Goal: Information Seeking & Learning: Learn about a topic

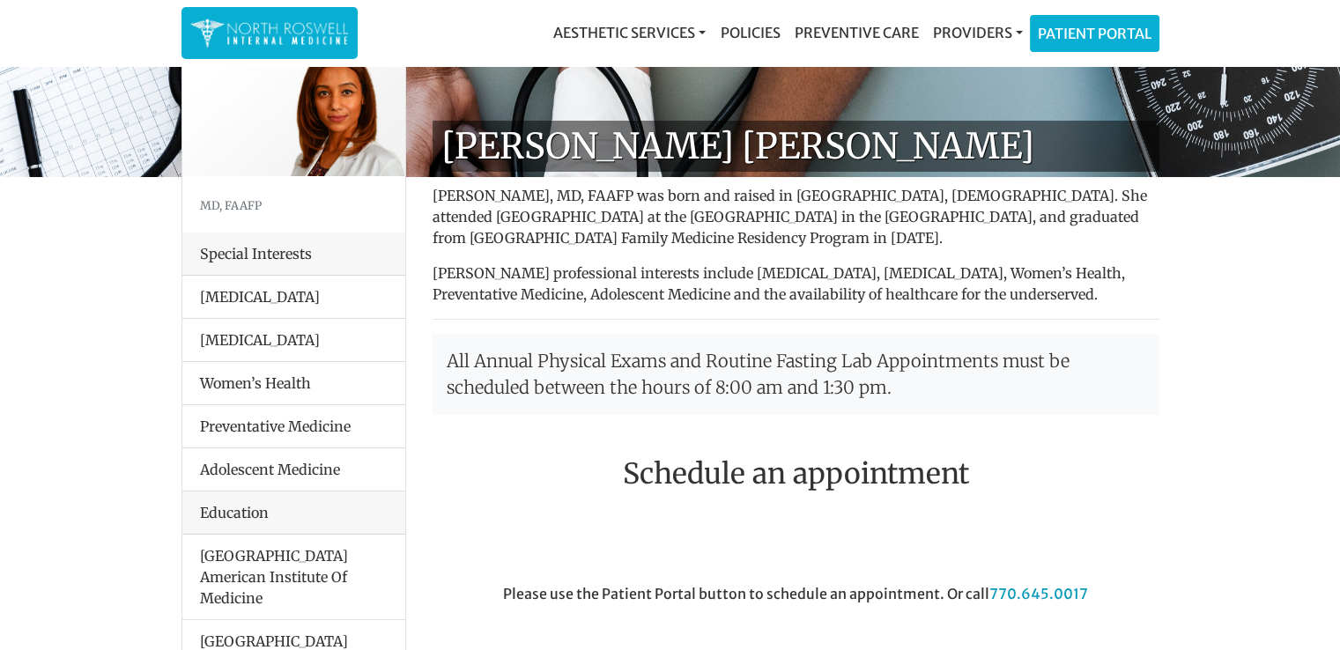
scroll to position [63, 0]
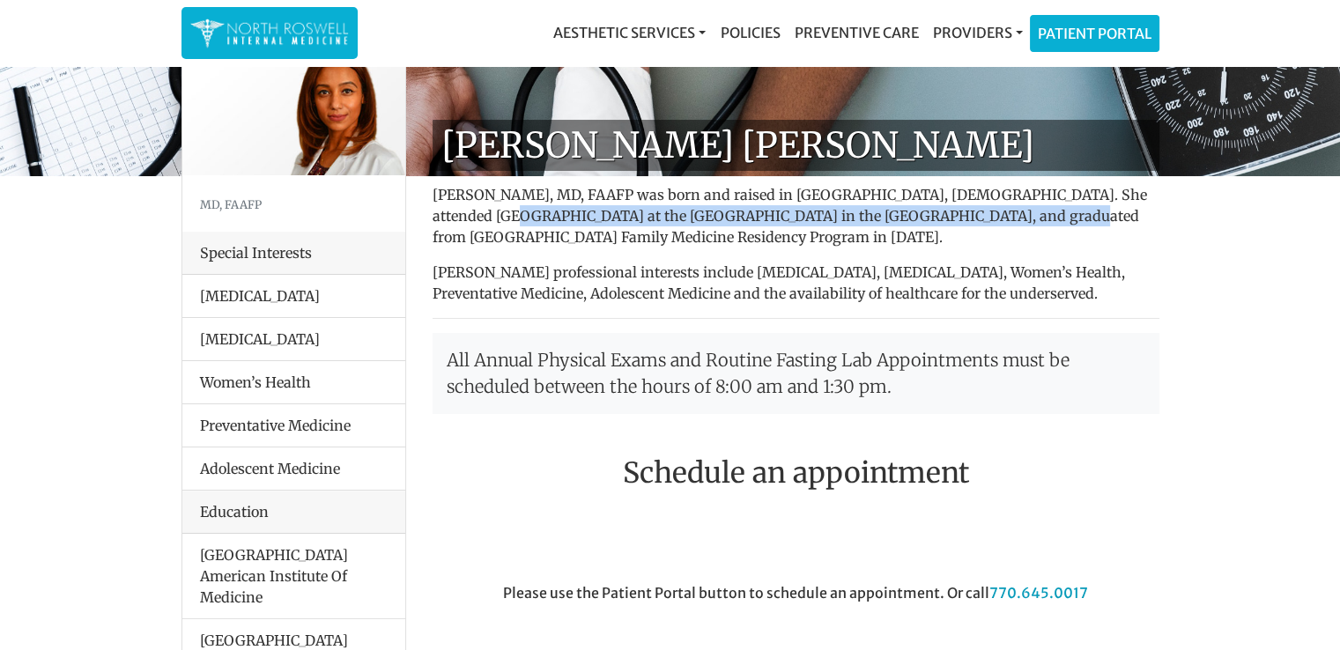
drag, startPoint x: 432, startPoint y: 212, endPoint x: 933, endPoint y: 211, distance: 501.2
click at [933, 211] on p "Farah Mubarak Ali, MD, FAAFP was born and raised in Nairobi, Kenya. She attende…" at bounding box center [795, 215] width 727 height 63
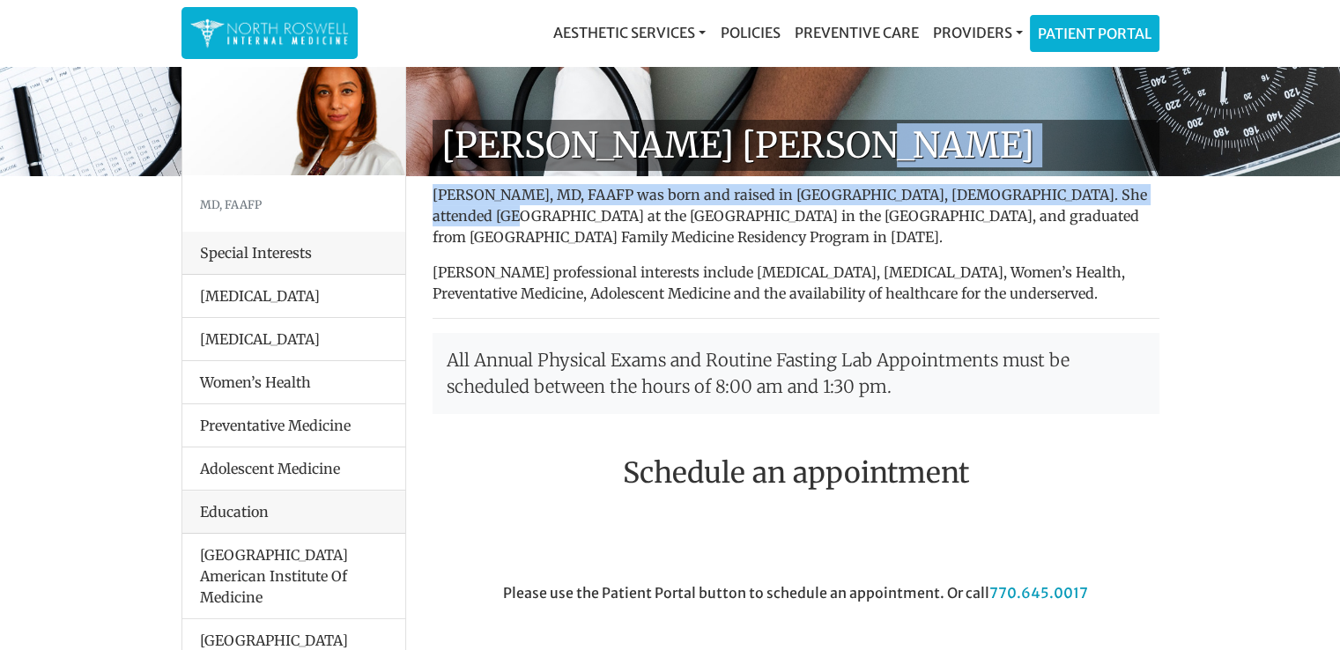
drag, startPoint x: 432, startPoint y: 217, endPoint x: 981, endPoint y: 154, distance: 552.3
click at [981, 154] on div "Dr. Farah Mubarak Ali Farah Mubarak Ali, MD, FAAFP was born and raised in Nairo…" at bounding box center [795, 652] width 753 height 1065
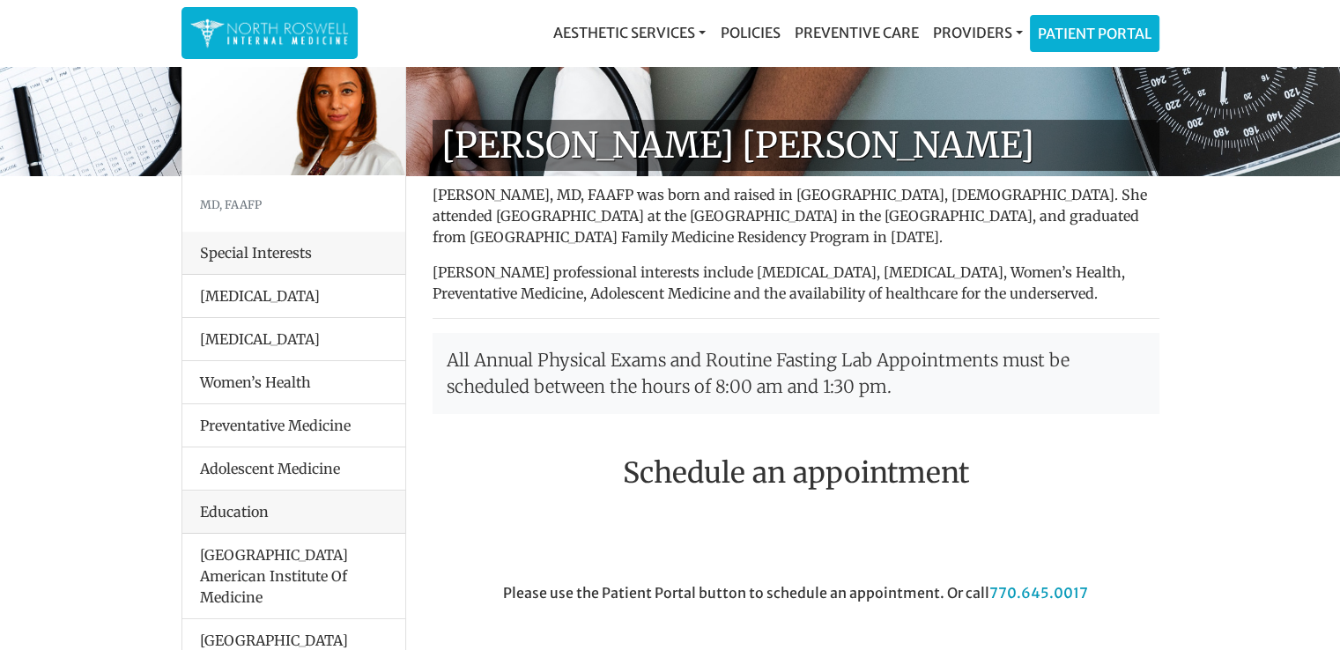
click at [900, 211] on p "Farah Mubarak Ali, MD, FAAFP was born and raised in Nairobi, Kenya. She attende…" at bounding box center [795, 215] width 727 height 63
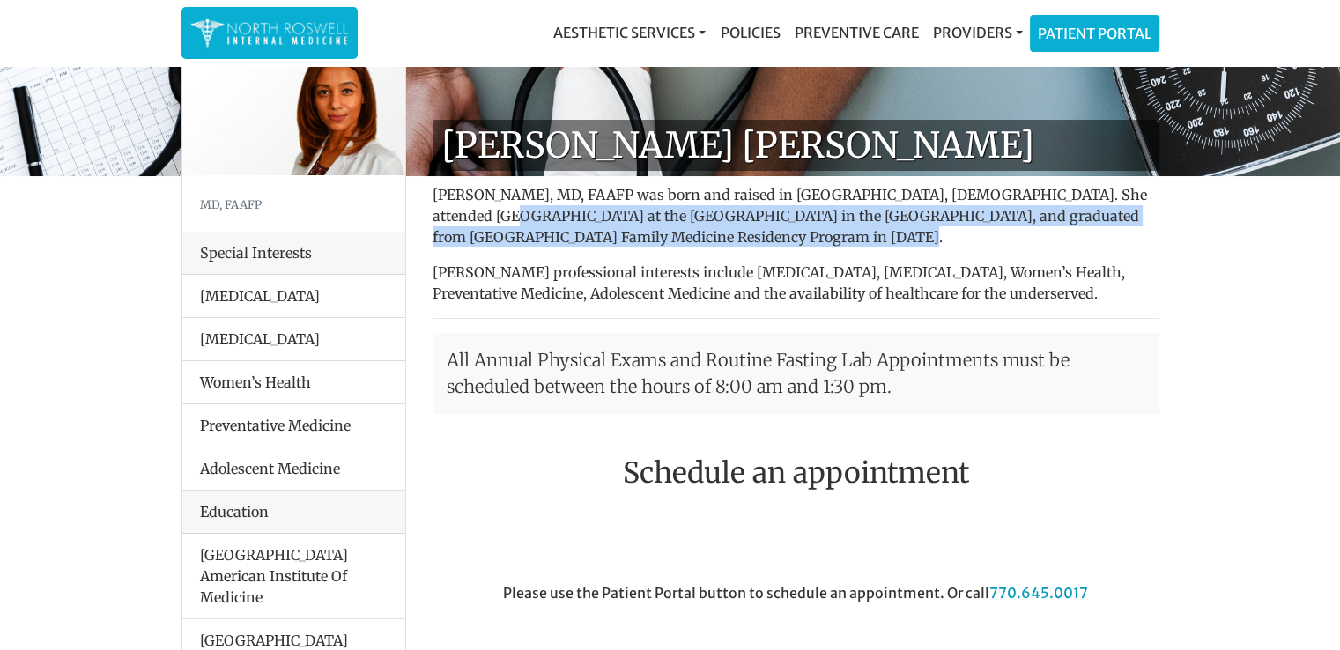
drag, startPoint x: 436, startPoint y: 219, endPoint x: 771, endPoint y: 232, distance: 334.9
click at [766, 233] on p "Farah Mubarak Ali, MD, FAAFP was born and raised in Nairobi, Kenya. She attende…" at bounding box center [795, 215] width 727 height 63
click at [916, 224] on p "Farah Mubarak Ali, MD, FAAFP was born and raised in Nairobi, Kenya. She attende…" at bounding box center [795, 215] width 727 height 63
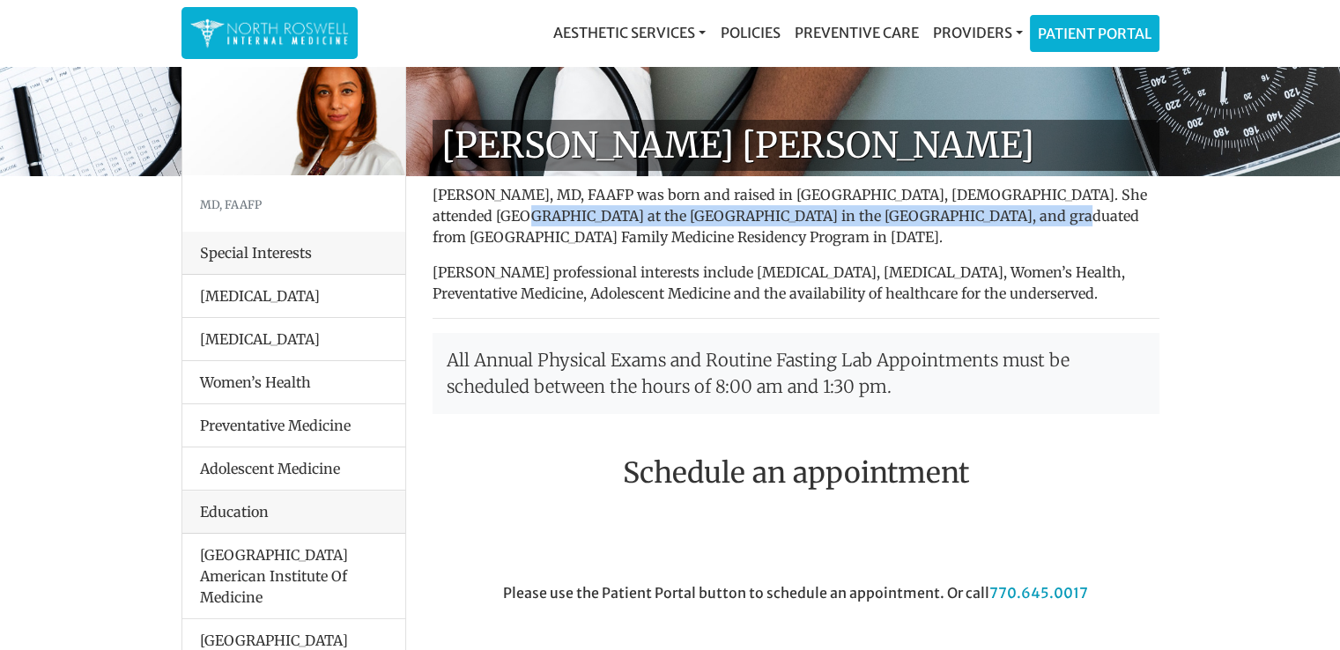
drag, startPoint x: 439, startPoint y: 219, endPoint x: 924, endPoint y: 217, distance: 485.3
click at [924, 217] on p "Farah Mubarak Ali, MD, FAAFP was born and raised in Nairobi, Kenya. She attende…" at bounding box center [795, 215] width 727 height 63
copy p "niversity Of Seychelles American Institute Of Medicine in the Seychelles"
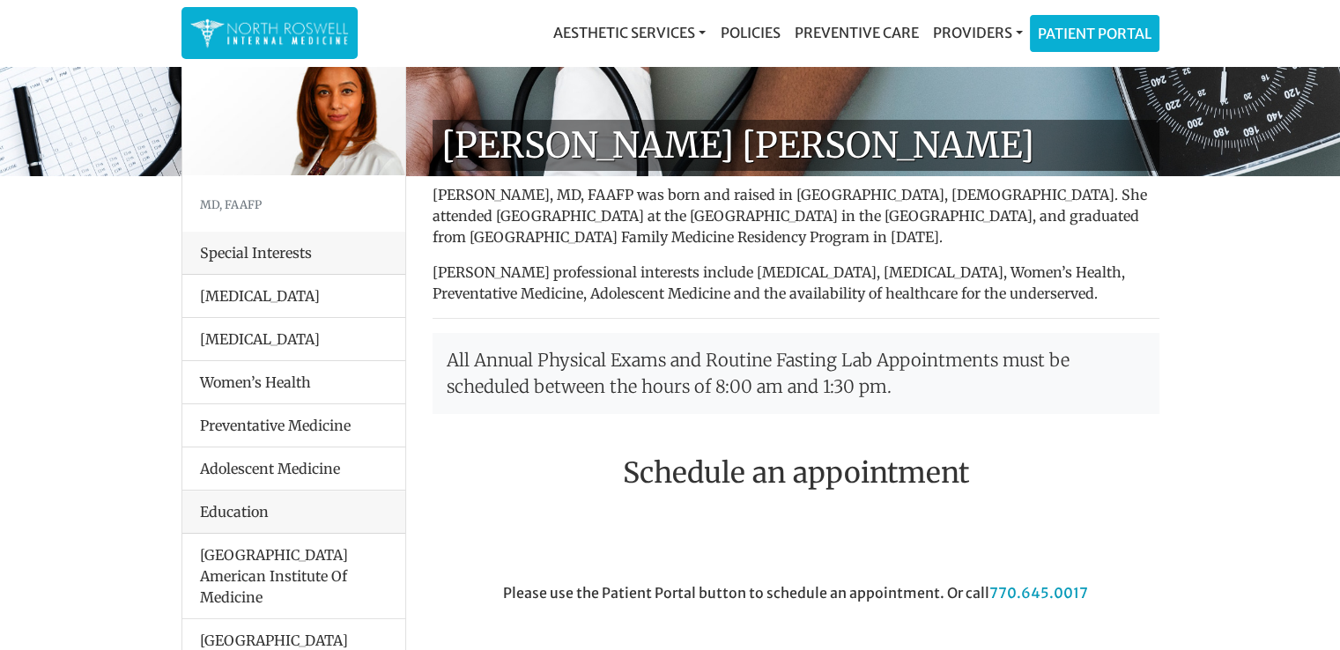
click at [895, 320] on div "Dr. Farah Mubarak Ali Farah Mubarak Ali, MD, FAAFP was born and raised in Nairo…" at bounding box center [795, 652] width 753 height 1065
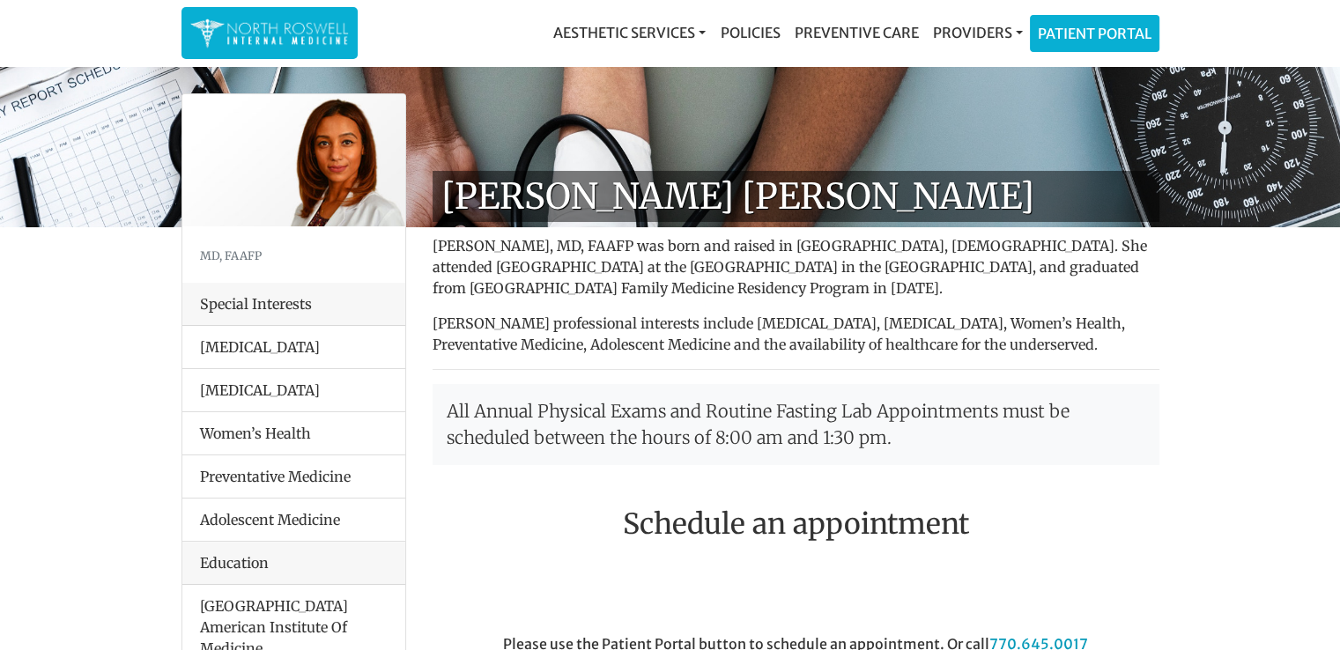
scroll to position [0, 0]
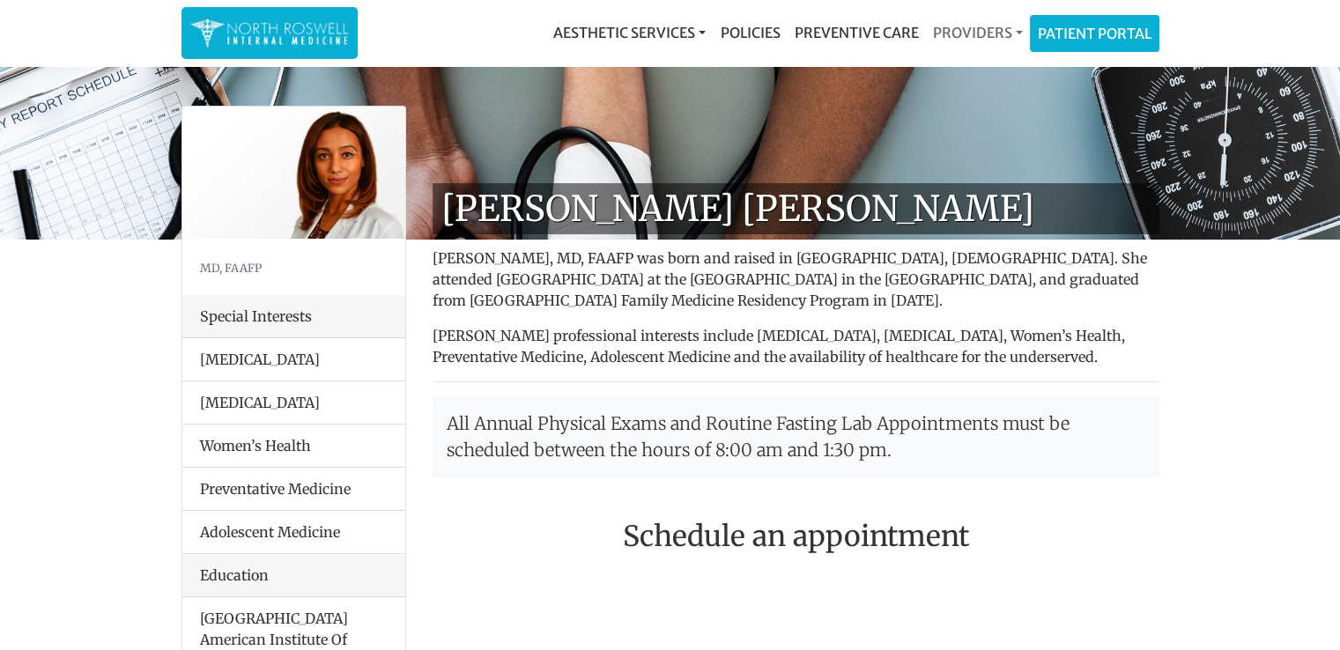
drag, startPoint x: 937, startPoint y: 27, endPoint x: 930, endPoint y: 21, distance: 9.4
click at [930, 21] on link "Providers" at bounding box center [977, 32] width 104 height 35
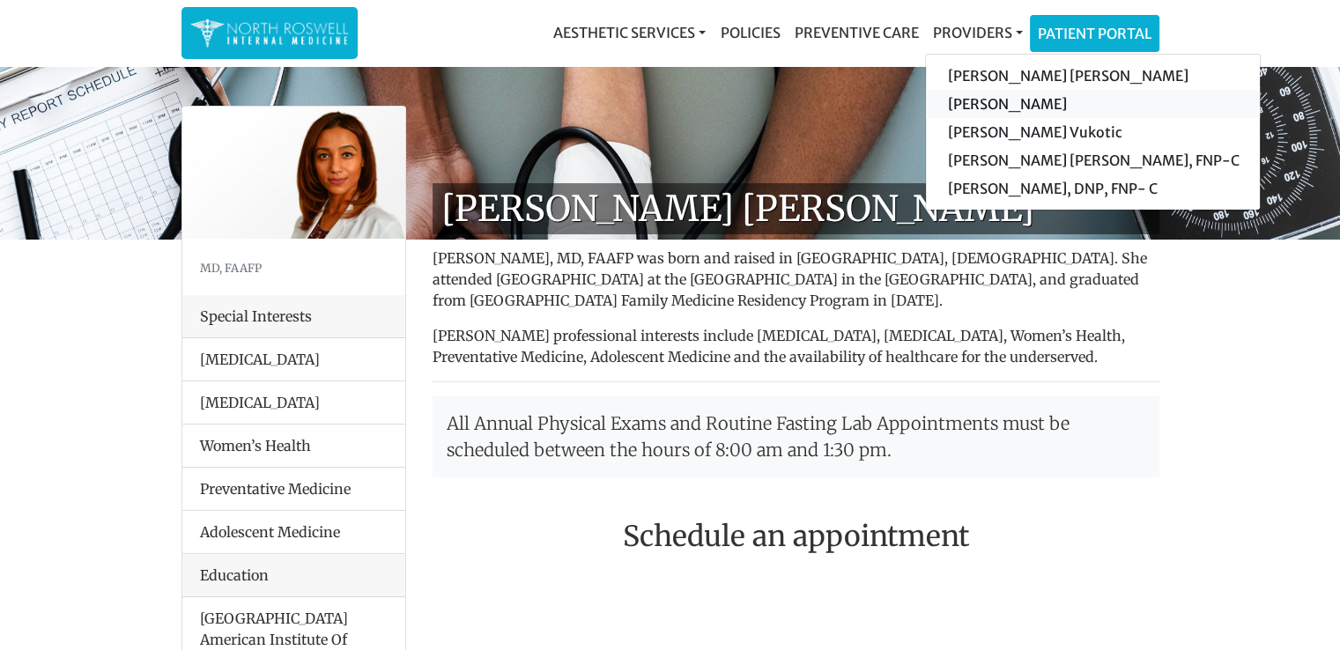
click at [979, 107] on link "[PERSON_NAME]" at bounding box center [1093, 104] width 334 height 28
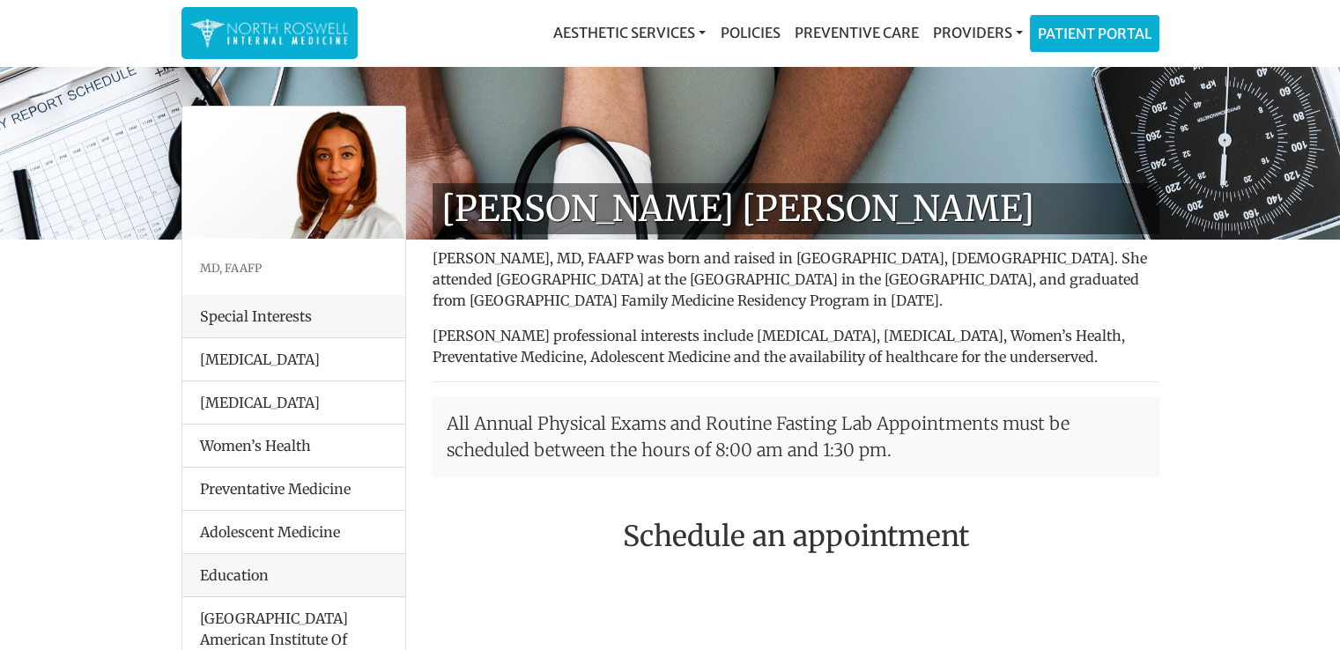
click at [978, 59] on nav "Aesthetic Services Events & Providers Morpheus8 Skin Pen Xeomin Policies Preven…" at bounding box center [670, 33] width 978 height 66
click at [977, 39] on link "Providers" at bounding box center [977, 32] width 104 height 35
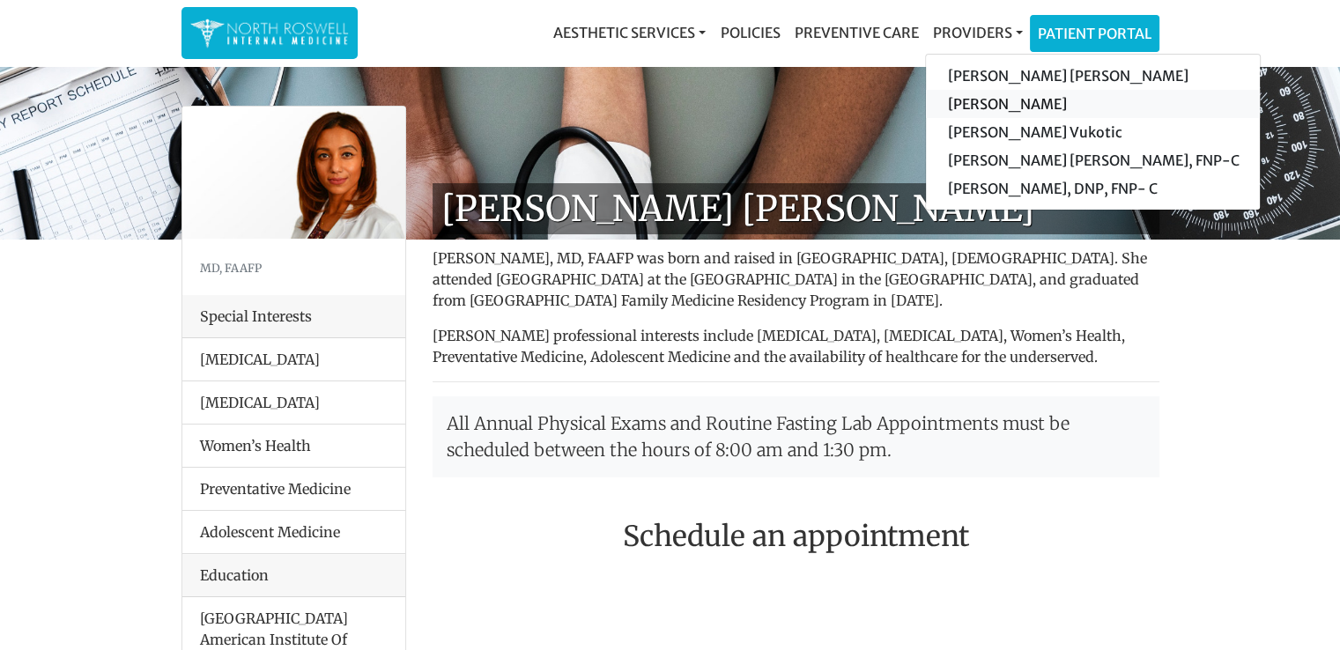
click at [976, 106] on link "[PERSON_NAME]" at bounding box center [1093, 104] width 334 height 28
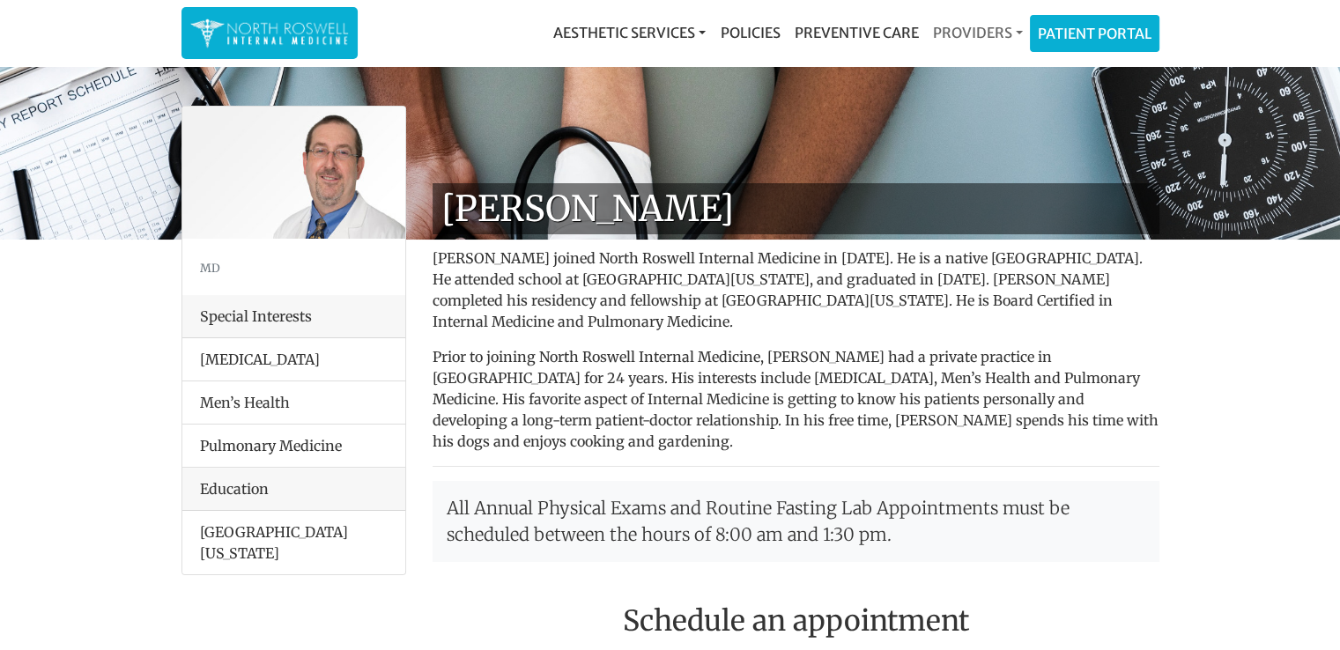
click at [939, 33] on link "Providers" at bounding box center [977, 32] width 104 height 35
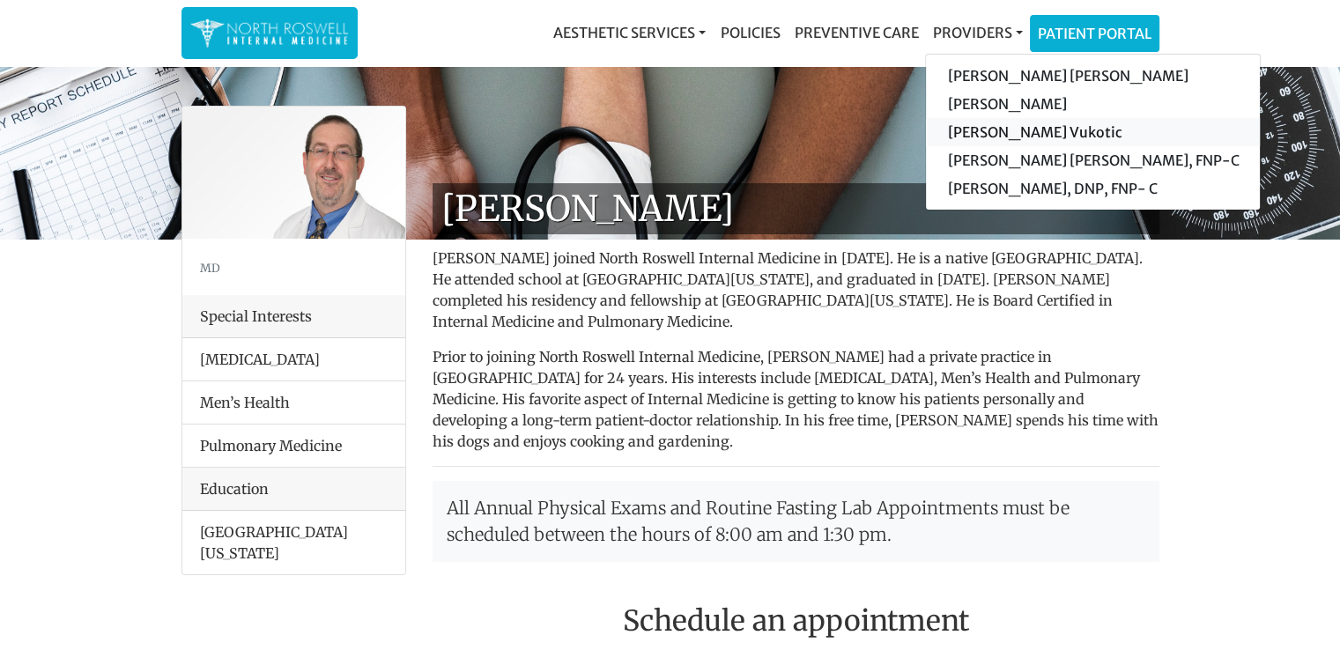
click at [986, 130] on link "[PERSON_NAME] Vukotic" at bounding box center [1093, 132] width 334 height 28
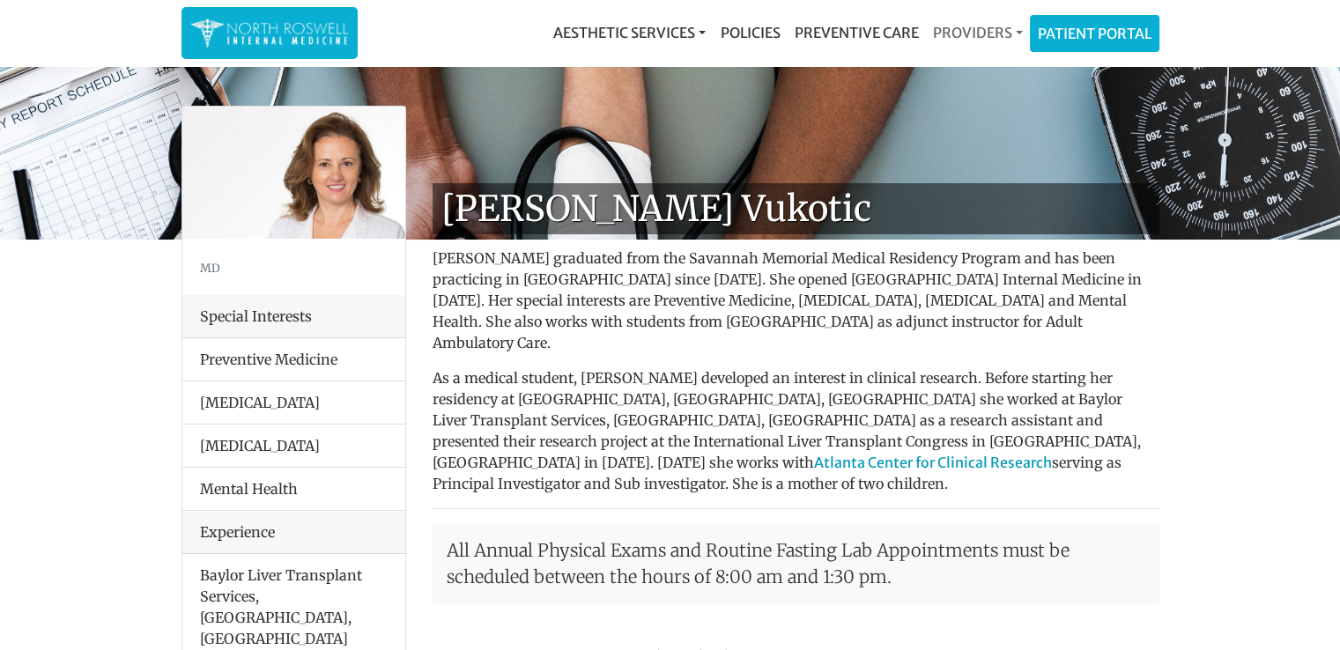
click at [979, 36] on link "Providers" at bounding box center [977, 32] width 104 height 35
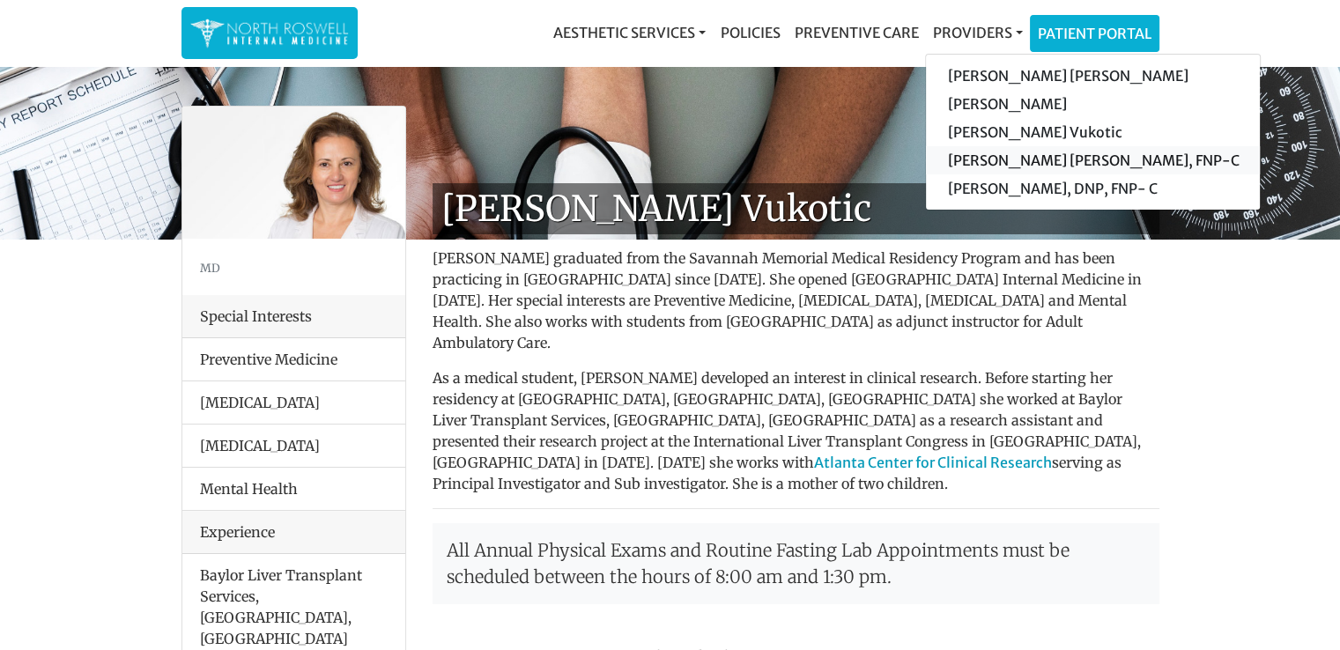
click at [970, 159] on link "[PERSON_NAME] [PERSON_NAME], FNP-C" at bounding box center [1093, 160] width 334 height 28
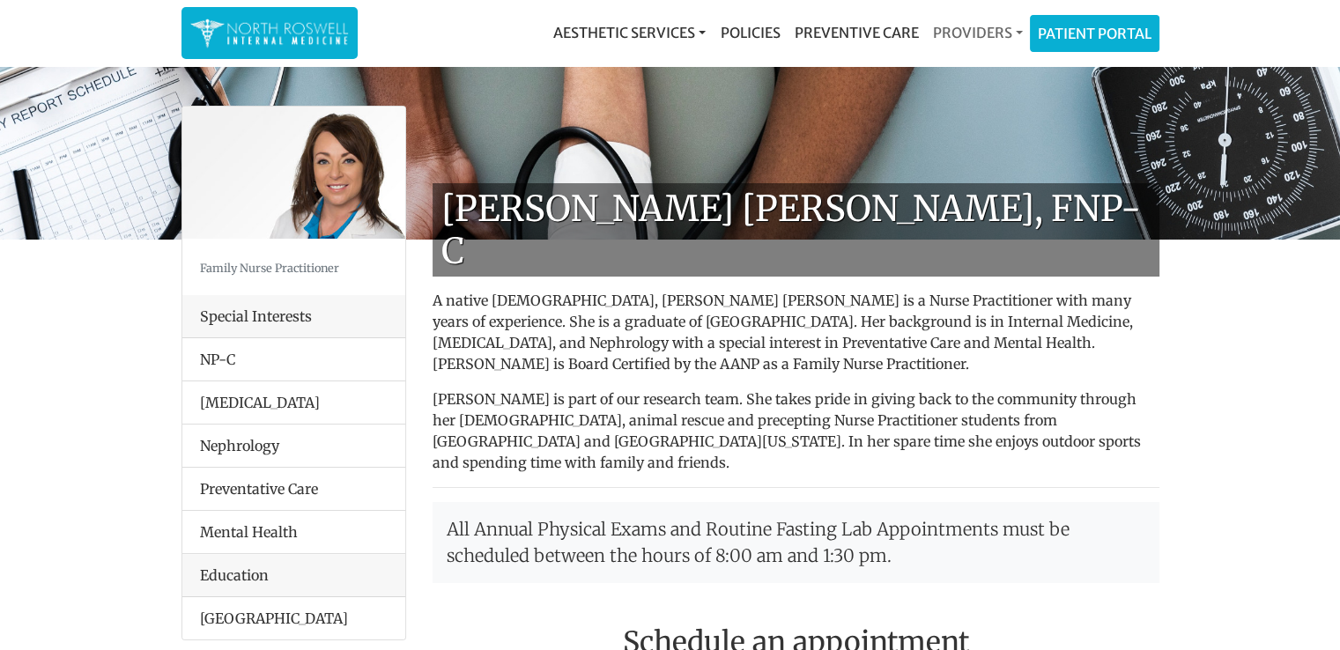
click at [991, 26] on link "Providers" at bounding box center [977, 32] width 104 height 35
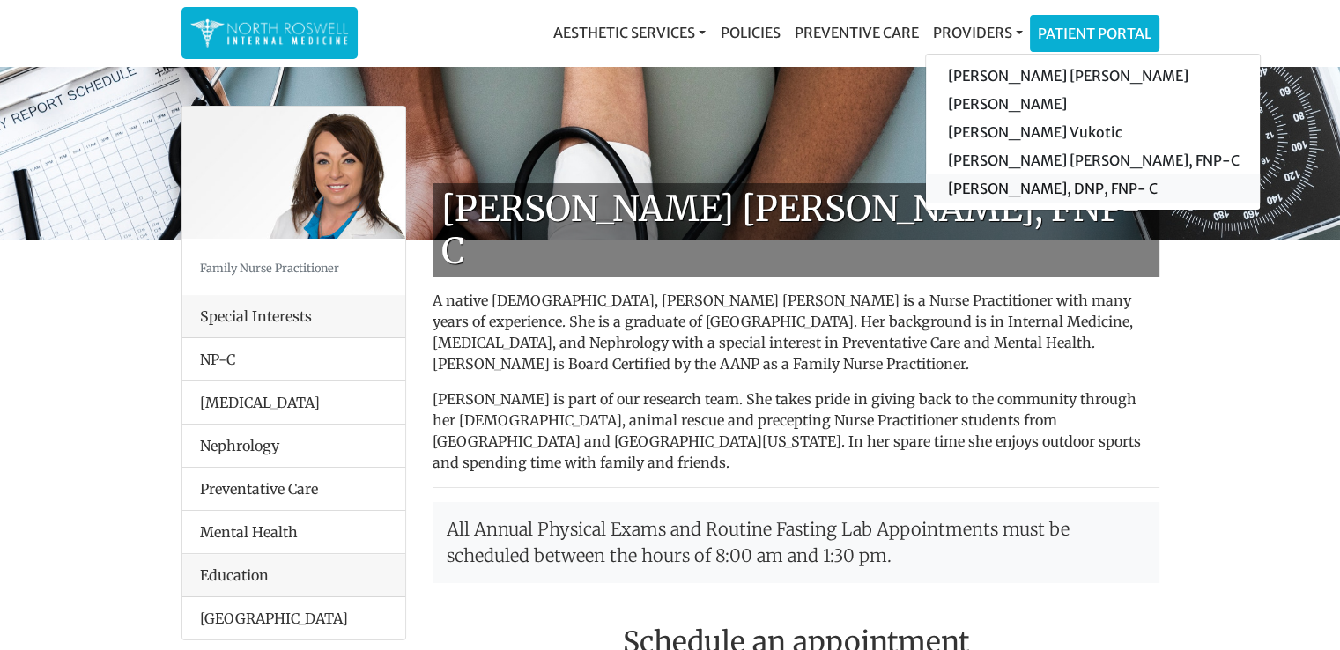
click at [978, 191] on link "[PERSON_NAME], DNP, FNP- C" at bounding box center [1093, 188] width 334 height 28
